Goal: Task Accomplishment & Management: Use online tool/utility

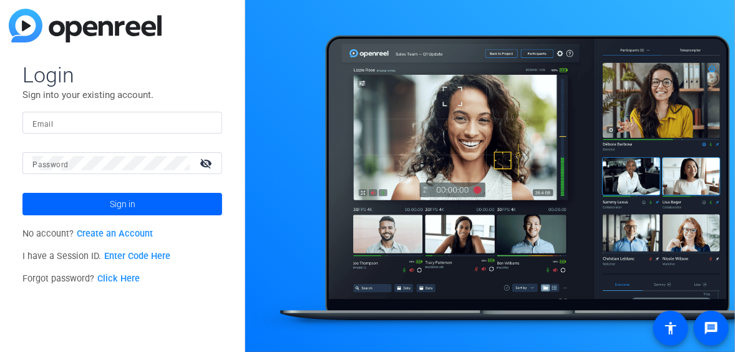
click at [61, 123] on input "Email" at bounding box center [122, 122] width 180 height 15
click at [200, 77] on span "Login" at bounding box center [122, 75] width 200 height 26
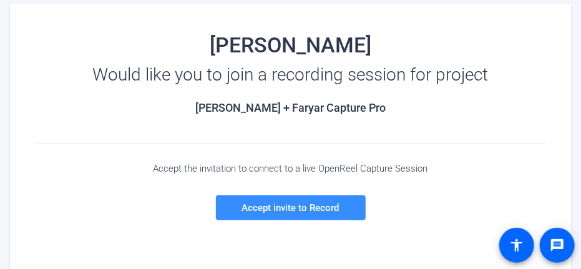
scroll to position [149, 0]
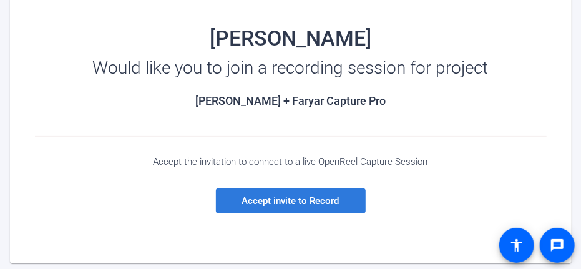
click at [318, 198] on span "Accept invite to Record" at bounding box center [290, 200] width 97 height 11
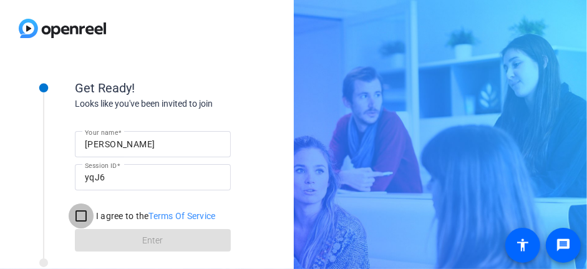
click at [79, 216] on input "I agree to the Terms Of Service" at bounding box center [81, 215] width 25 height 25
checkbox input "true"
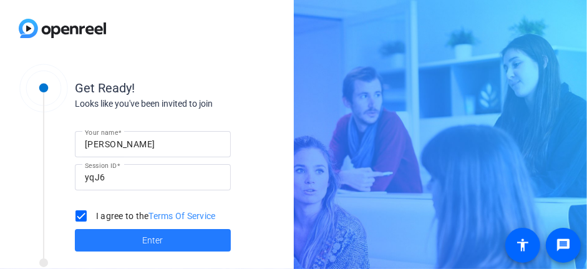
click at [144, 239] on span "Enter" at bounding box center [153, 240] width 21 height 13
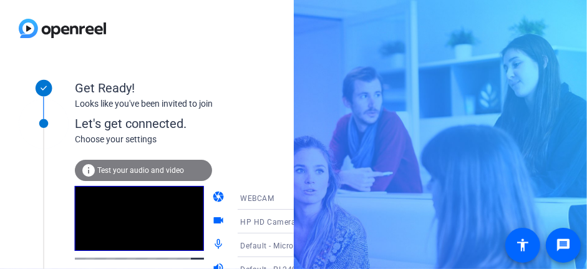
click at [239, 60] on div "Get Ready! Looks like you've been invited to join" at bounding box center [200, 85] width 250 height 56
click at [132, 173] on span "Test your audio and video" at bounding box center [140, 170] width 87 height 9
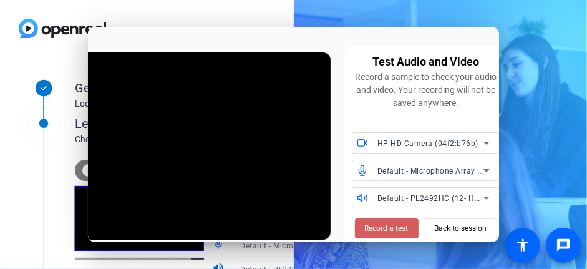
click at [396, 227] on span "Record a test" at bounding box center [387, 228] width 44 height 11
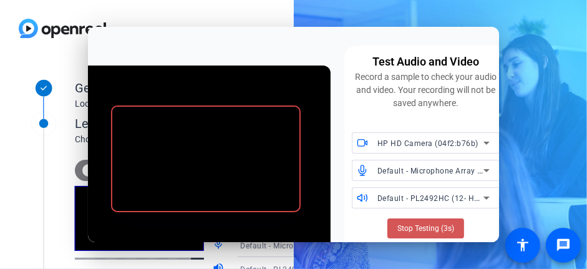
click at [396, 227] on span at bounding box center [425, 228] width 77 height 30
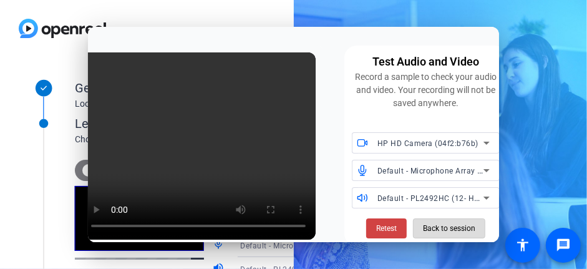
click at [454, 226] on span "Back to session" at bounding box center [449, 228] width 52 height 24
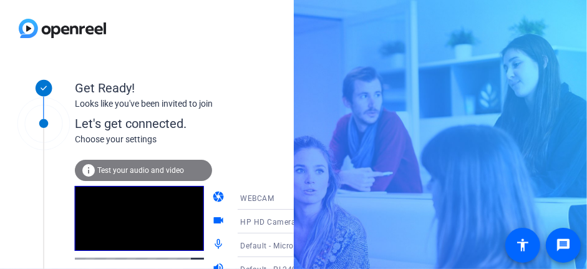
click at [150, 167] on span "Test your audio and video" at bounding box center [140, 170] width 87 height 9
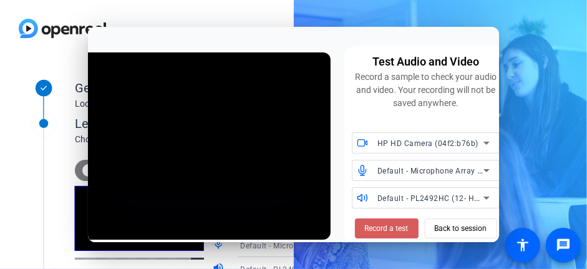
click at [385, 230] on span "Record a test" at bounding box center [387, 228] width 44 height 11
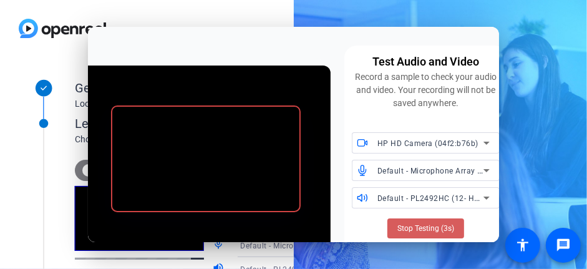
click at [451, 230] on span "Stop Testing (3s)" at bounding box center [425, 228] width 57 height 11
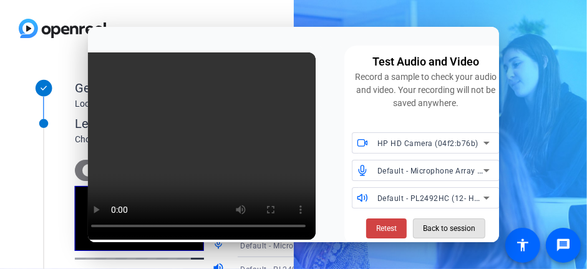
click at [451, 230] on span "Back to session" at bounding box center [449, 228] width 52 height 24
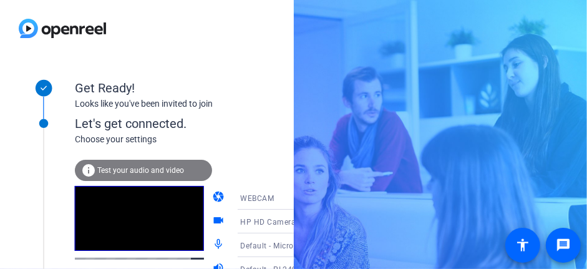
click at [548, 2] on div "Get Ready! Looks like you've been invited to join Let's get connected. Choose y…" at bounding box center [293, 134] width 587 height 269
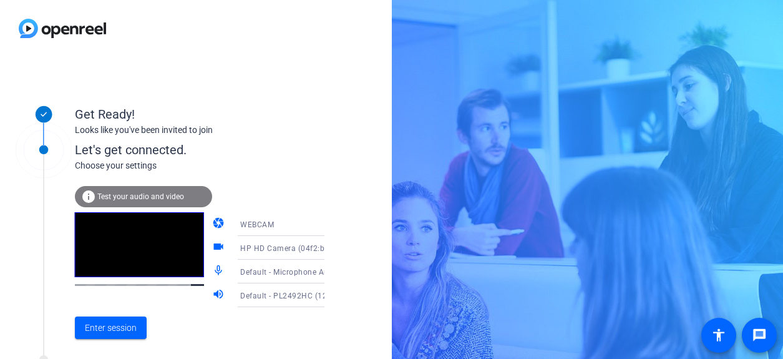
drag, startPoint x: 548, startPoint y: 0, endPoint x: 268, endPoint y: 104, distance: 298.6
click at [268, 104] on div "Get Ready! Looks like you've been invited to join" at bounding box center [200, 111] width 250 height 56
click at [153, 197] on span "Test your audio and video" at bounding box center [140, 196] width 87 height 9
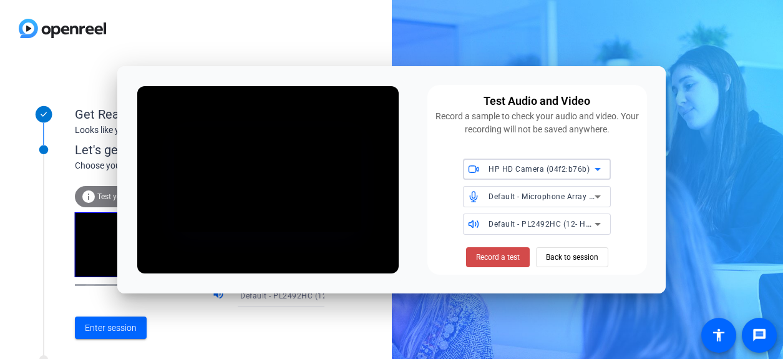
click at [485, 256] on span "Record a test" at bounding box center [498, 256] width 44 height 11
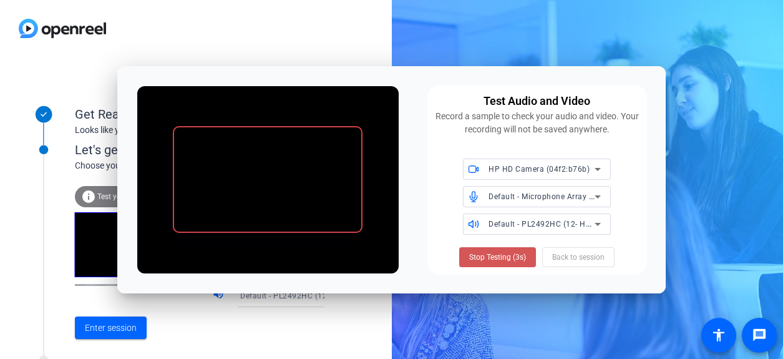
click at [485, 256] on span "Stop Testing (3s)" at bounding box center [497, 256] width 57 height 11
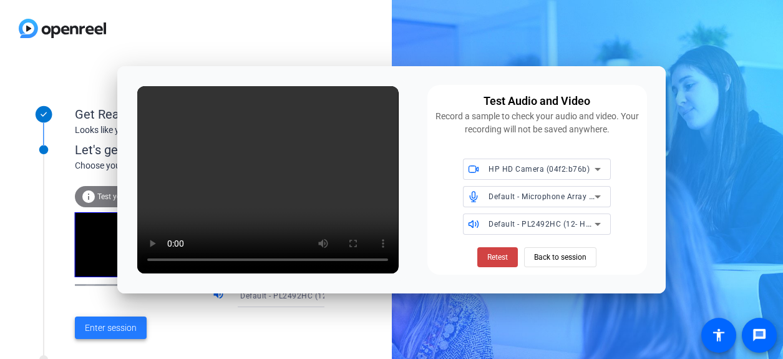
click at [122, 268] on span "Enter session" at bounding box center [111, 327] width 52 height 13
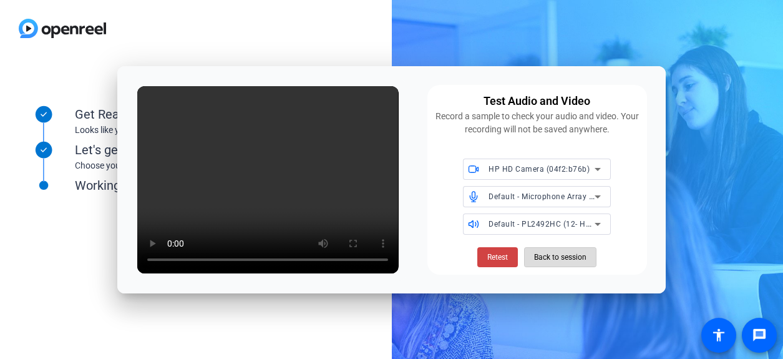
click at [554, 256] on span "Back to session" at bounding box center [560, 257] width 52 height 24
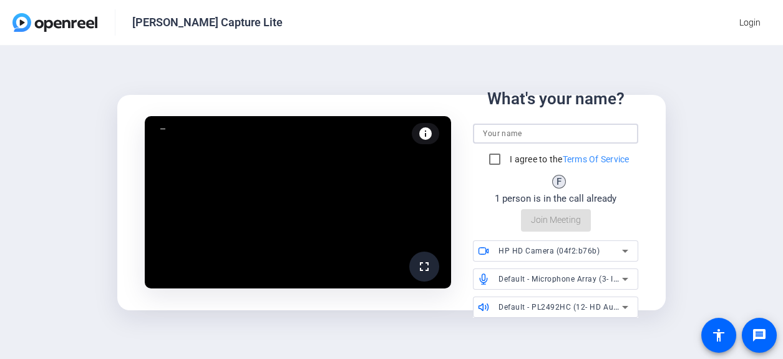
click at [515, 130] on input at bounding box center [555, 133] width 145 height 15
type input "[PERSON_NAME]"
click at [495, 158] on input "I agree to the Terms Of Service" at bounding box center [494, 159] width 25 height 25
checkbox input "true"
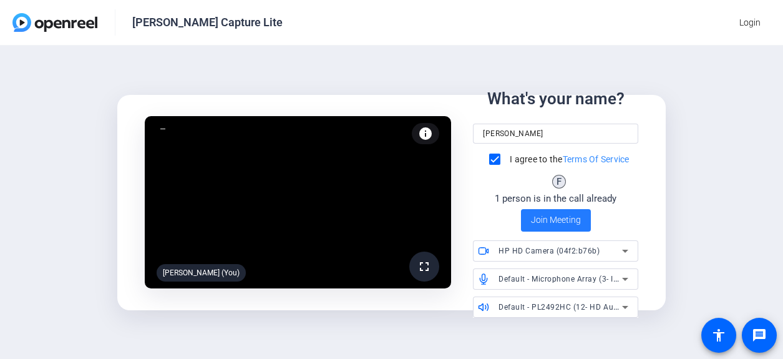
click at [565, 218] on span "Join Meeting" at bounding box center [556, 219] width 50 height 13
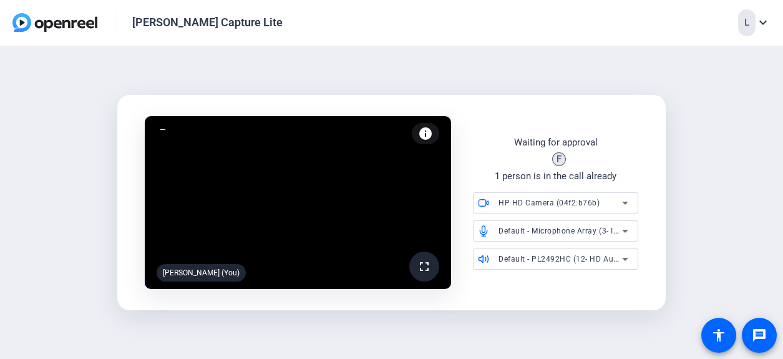
click at [623, 228] on icon at bounding box center [625, 230] width 15 height 15
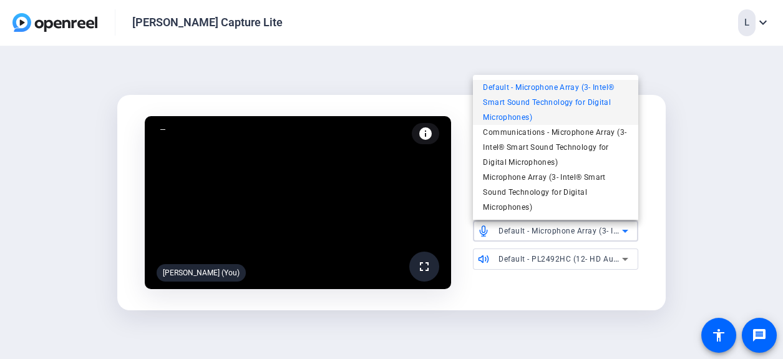
click at [706, 192] on div at bounding box center [391, 179] width 783 height 359
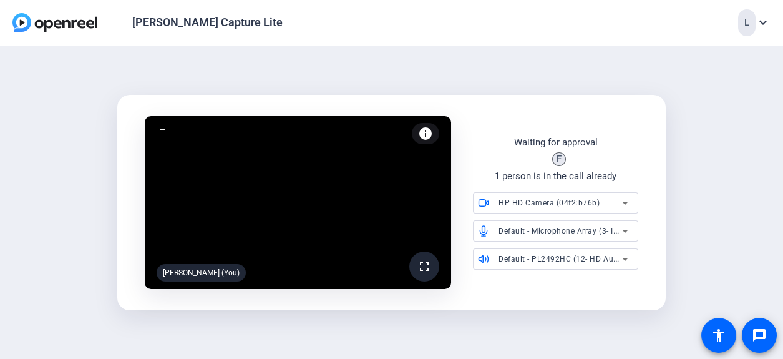
click at [622, 200] on icon at bounding box center [625, 202] width 15 height 15
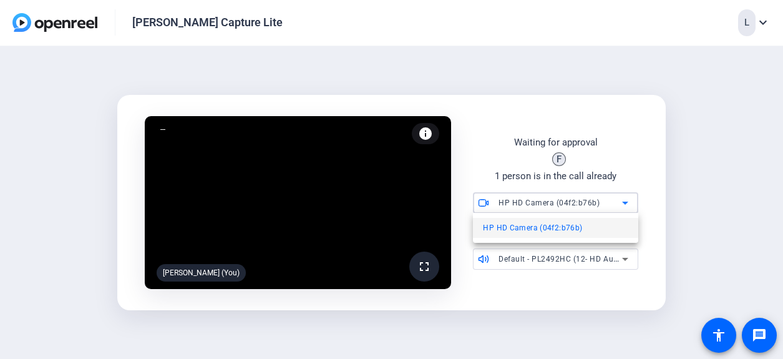
click at [541, 225] on span "HP HD Camera (04f2:b76b)" at bounding box center [532, 227] width 99 height 15
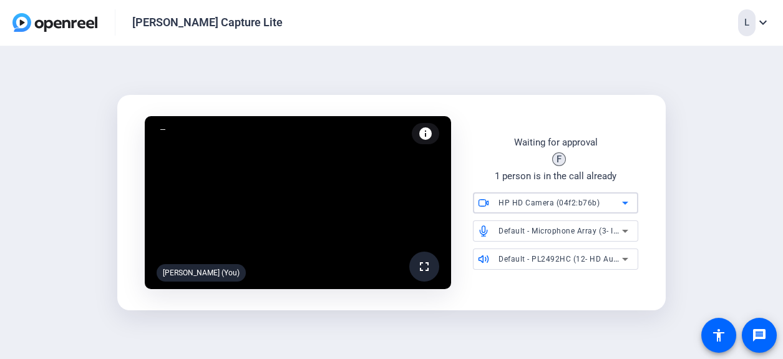
click at [628, 198] on icon at bounding box center [625, 202] width 15 height 15
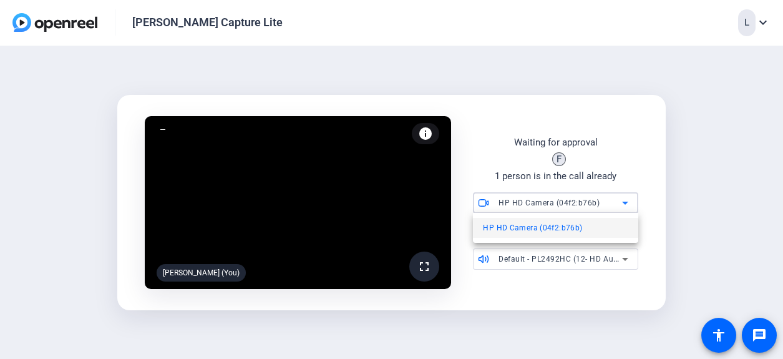
click at [575, 232] on span "HP HD Camera (04f2:b76b)" at bounding box center [532, 227] width 99 height 15
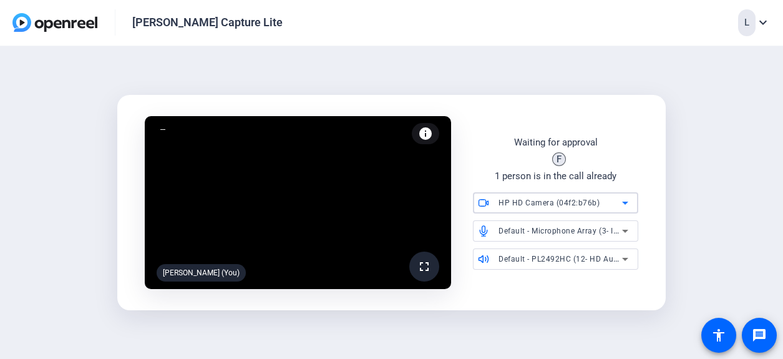
click at [579, 228] on span "Default - Microphone Array (3- Intel® Smart Sound Technology for Digital Microp…" at bounding box center [657, 230] width 319 height 10
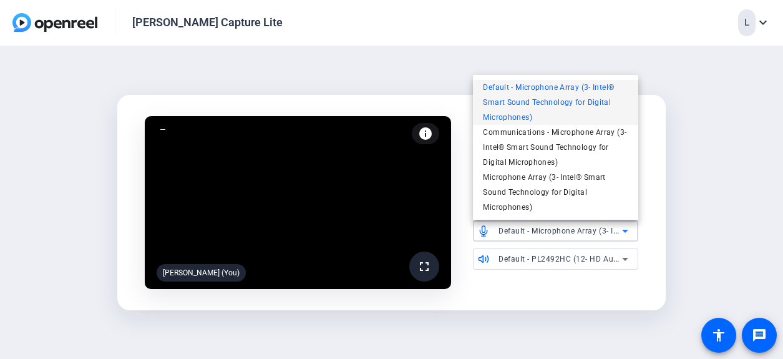
click at [685, 238] on div at bounding box center [391, 179] width 783 height 359
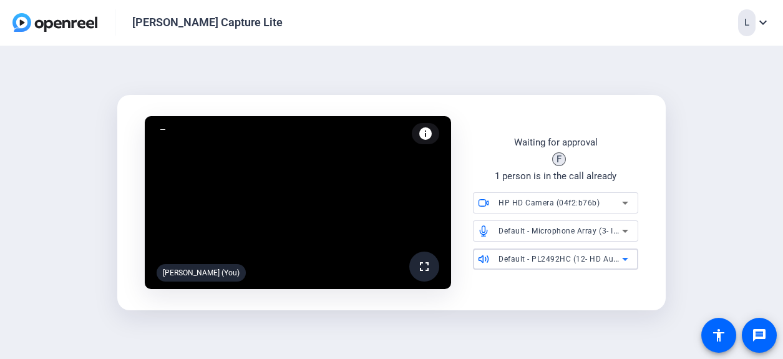
click at [621, 257] on icon at bounding box center [625, 258] width 15 height 15
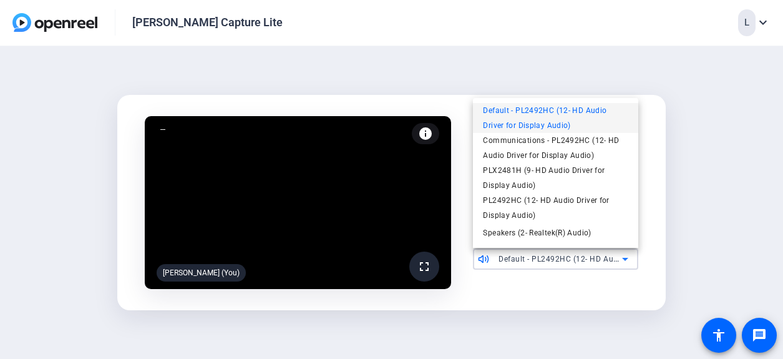
click at [707, 223] on div at bounding box center [391, 179] width 783 height 359
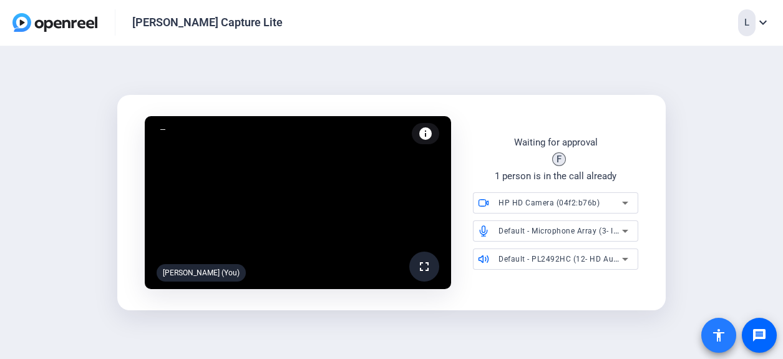
click at [715, 333] on mat-icon "accessibility" at bounding box center [718, 335] width 15 height 15
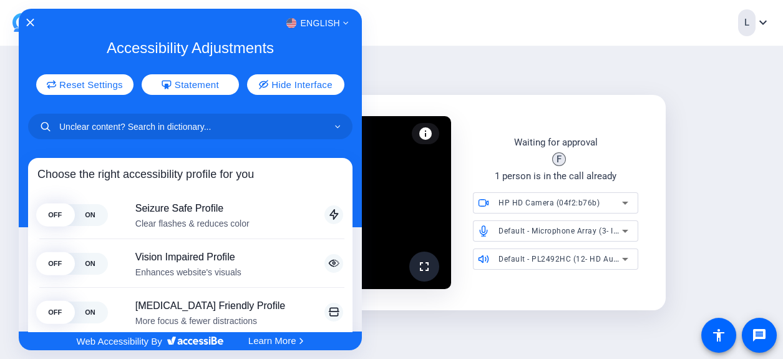
click at [742, 255] on div at bounding box center [391, 179] width 783 height 359
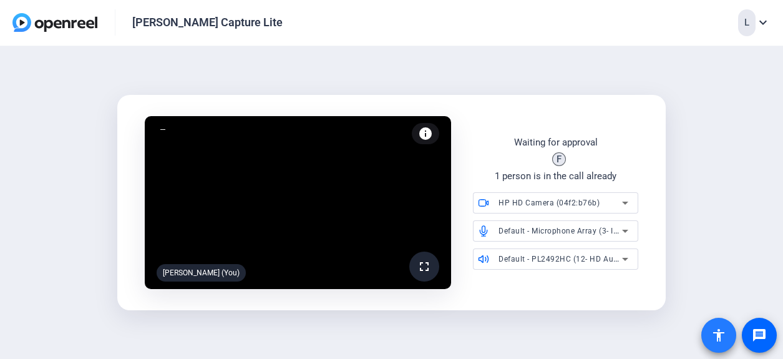
click at [714, 326] on span at bounding box center [719, 335] width 30 height 30
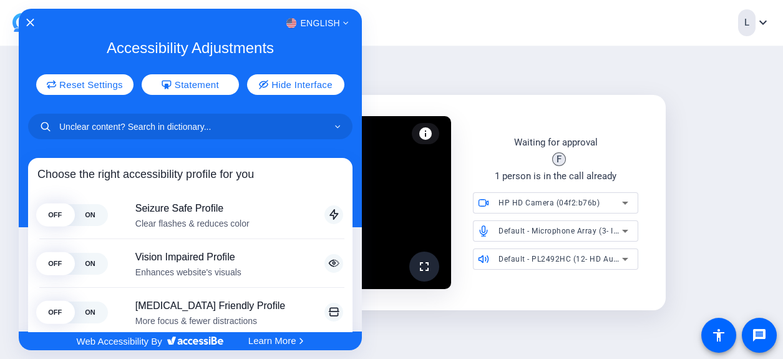
click at [737, 280] on div at bounding box center [391, 179] width 783 height 359
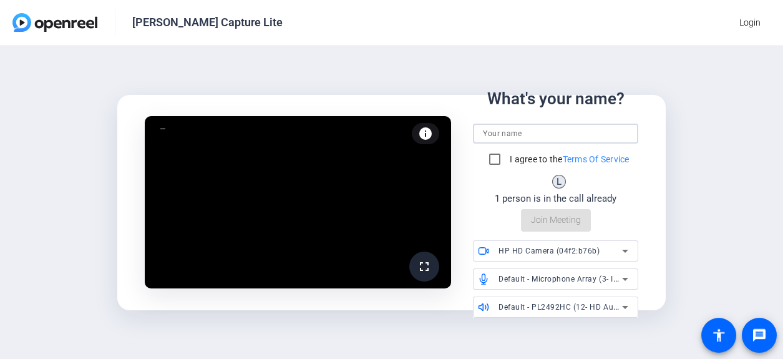
click at [532, 130] on input at bounding box center [555, 133] width 145 height 15
type input "[PERSON_NAME]"
click at [706, 232] on div "fullscreen Lorna (You) info Test your audio and video What's your name? Lorna I…" at bounding box center [391, 202] width 783 height 313
drag, startPoint x: 494, startPoint y: 158, endPoint x: 504, endPoint y: 162, distance: 10.7
click at [494, 158] on input "I agree to the Terms Of Service" at bounding box center [494, 159] width 25 height 25
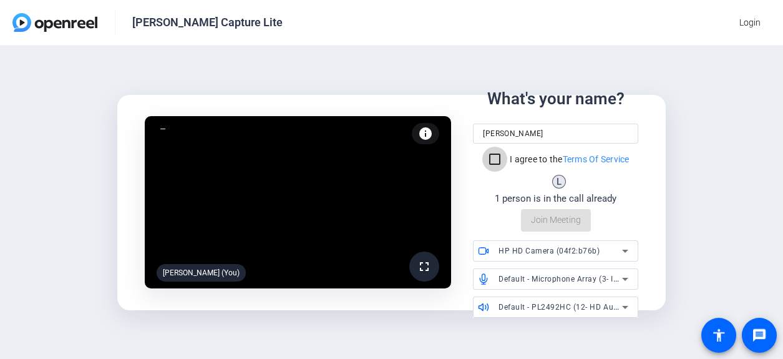
checkbox input "true"
click at [553, 216] on span "Join Meeting" at bounding box center [556, 219] width 50 height 13
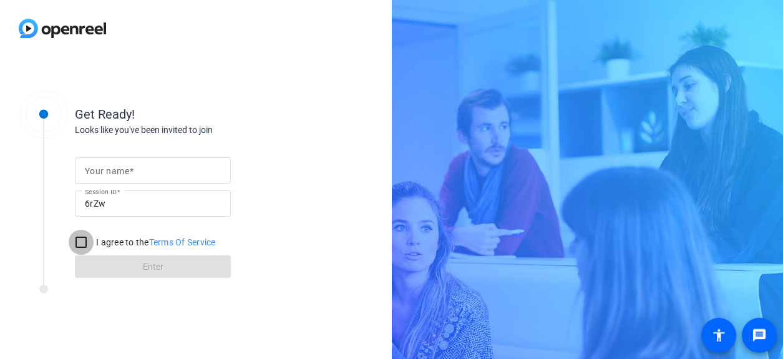
click at [86, 241] on input "I agree to the Terms Of Service" at bounding box center [81, 242] width 25 height 25
checkbox input "true"
click at [151, 267] on form "Your name Session ID 6rZw I agree to the Terms Of Service Enter" at bounding box center [153, 213] width 156 height 127
click at [142, 169] on input "Your name" at bounding box center [153, 170] width 136 height 15
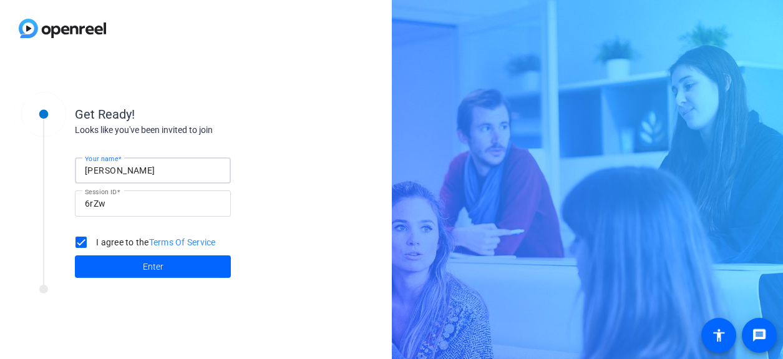
type input "[PERSON_NAME]"
click at [153, 262] on span "Enter" at bounding box center [153, 266] width 21 height 13
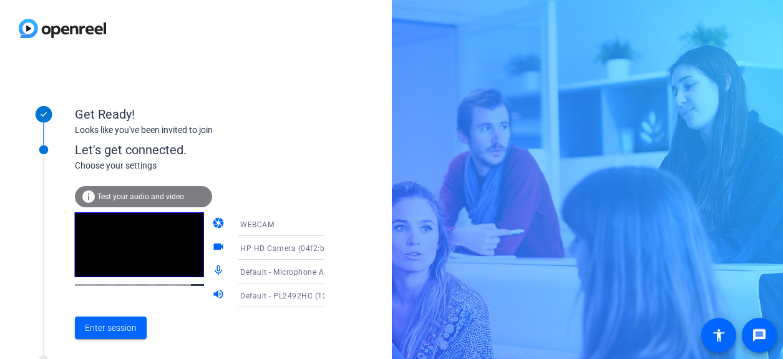
click at [147, 197] on span "Test your audio and video" at bounding box center [140, 196] width 87 height 9
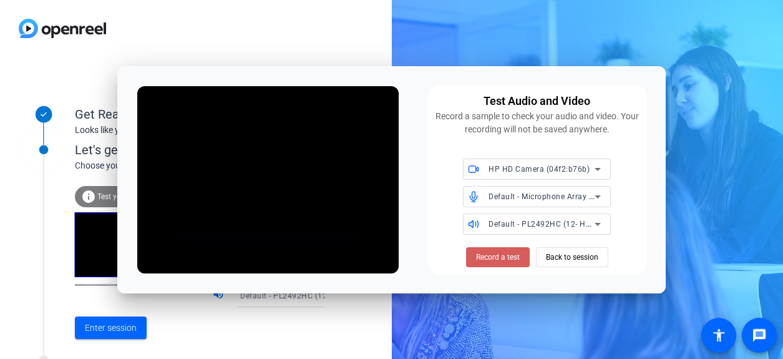
click at [508, 257] on span "Record a test" at bounding box center [498, 256] width 44 height 11
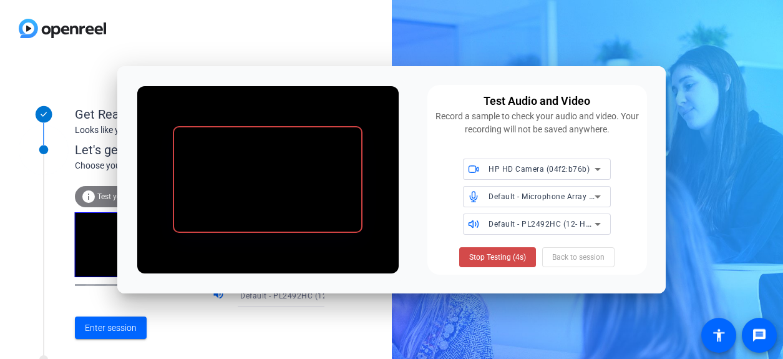
click at [519, 257] on span "Stop Testing (4s)" at bounding box center [497, 256] width 57 height 11
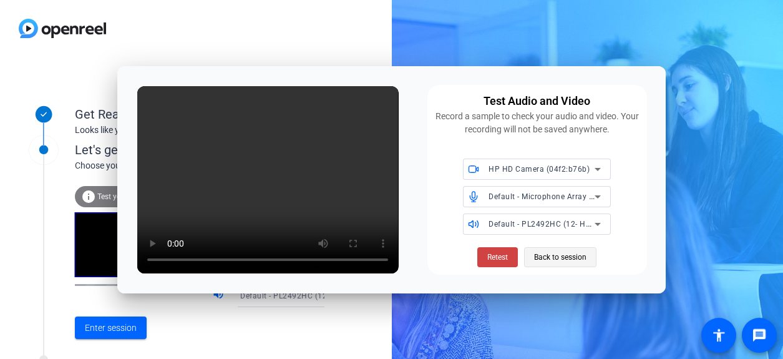
click at [555, 255] on span "Back to session" at bounding box center [560, 257] width 52 height 24
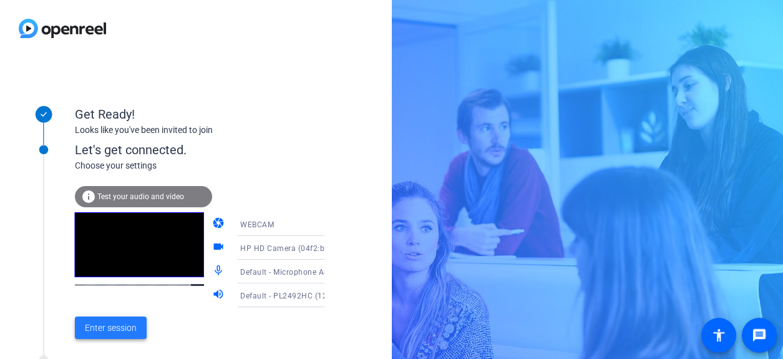
click at [115, 327] on span "Enter session" at bounding box center [111, 327] width 52 height 13
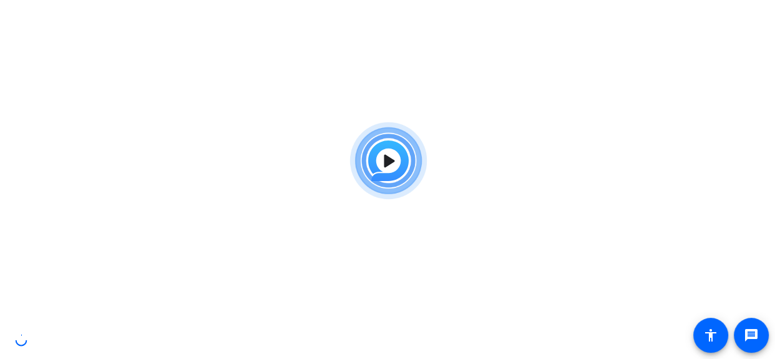
click at [175, 292] on body "Accessibility Screen-Reader Guide, Feedback, and Issue Reporting | New window m…" at bounding box center [387, 295] width 775 height 359
